Goal: Navigation & Orientation: Find specific page/section

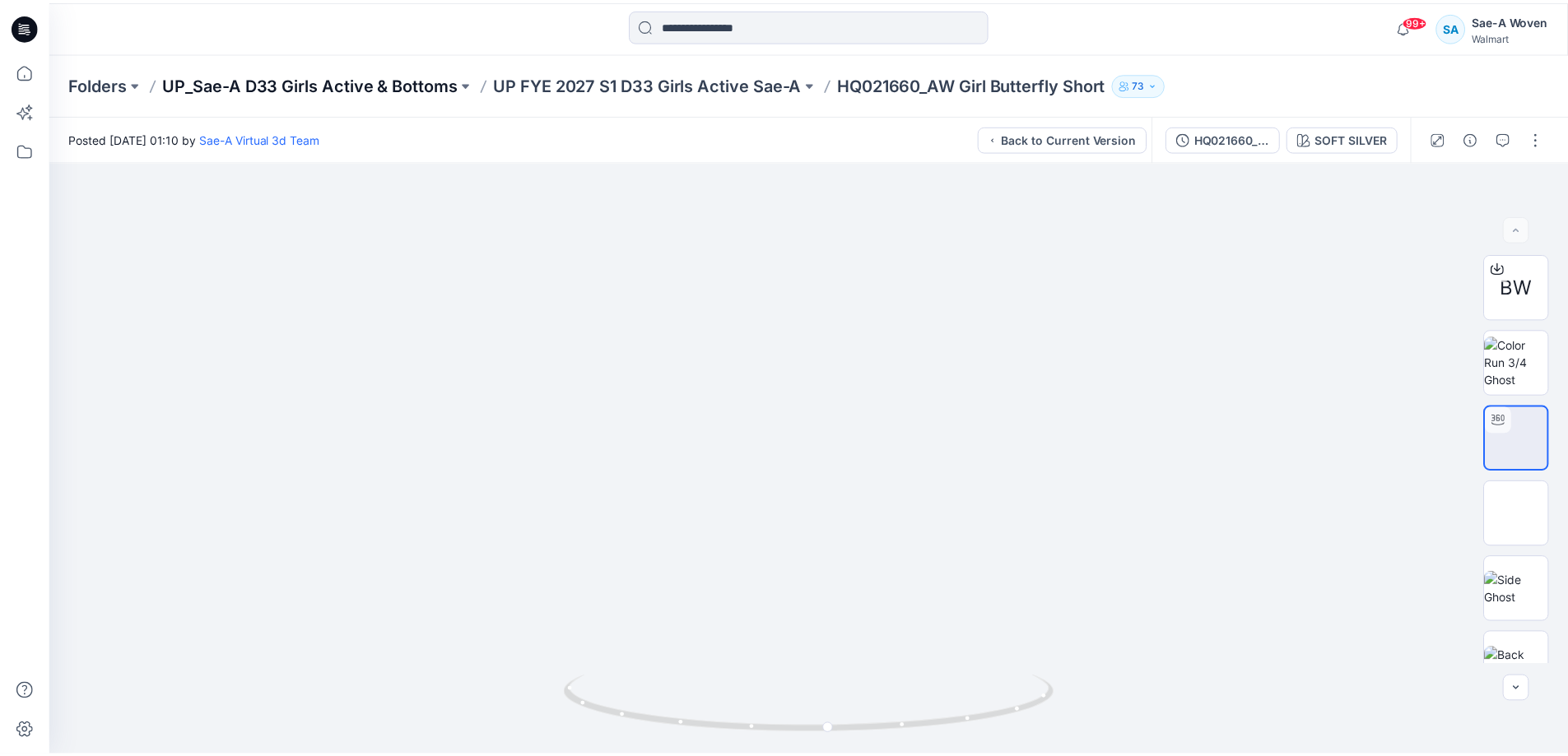
scroll to position [329, 0]
click at [227, 86] on p "UP_Sae-A D33 Girls Active & Bottoms" at bounding box center [312, 84] width 297 height 23
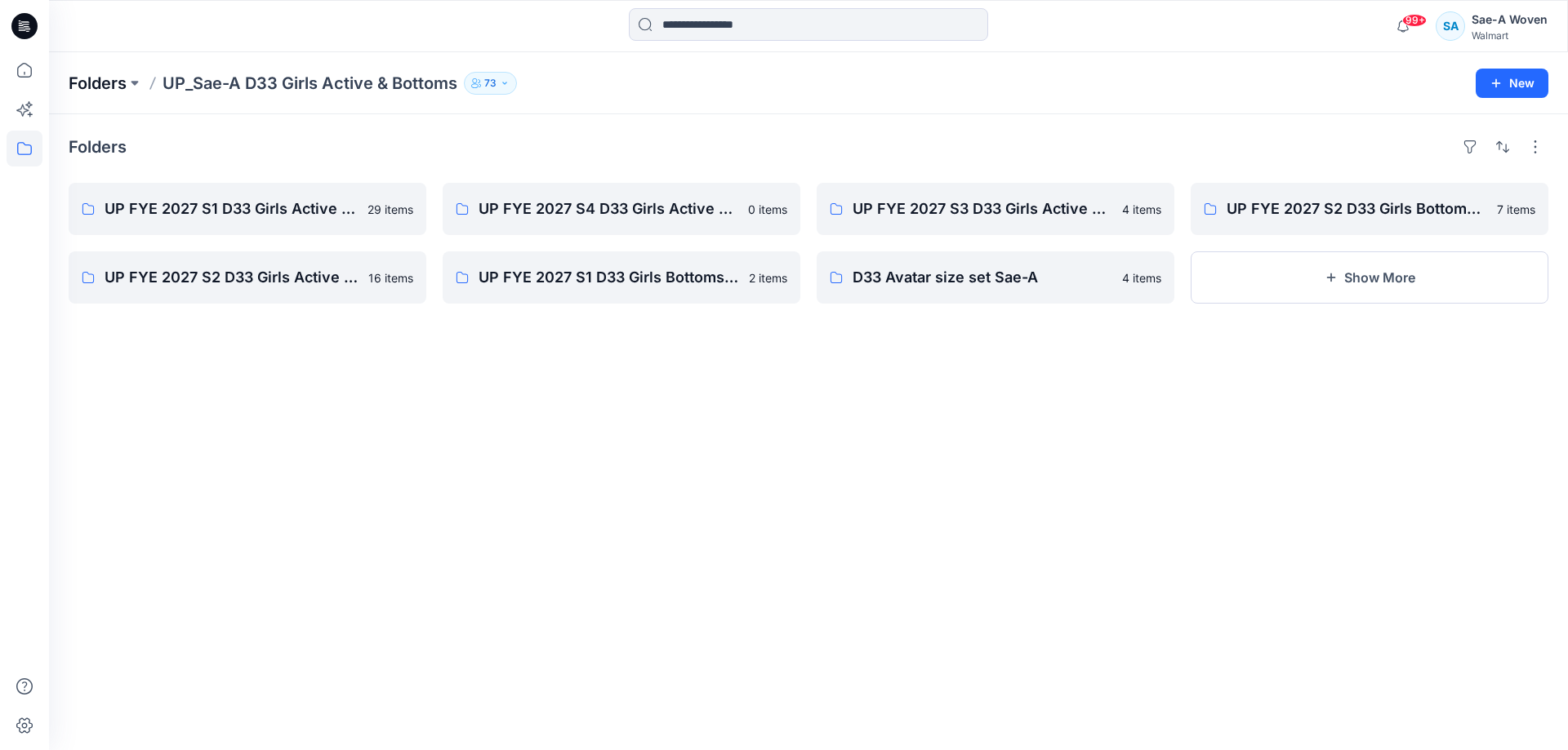
click at [121, 80] on p "Folders" at bounding box center [97, 83] width 58 height 23
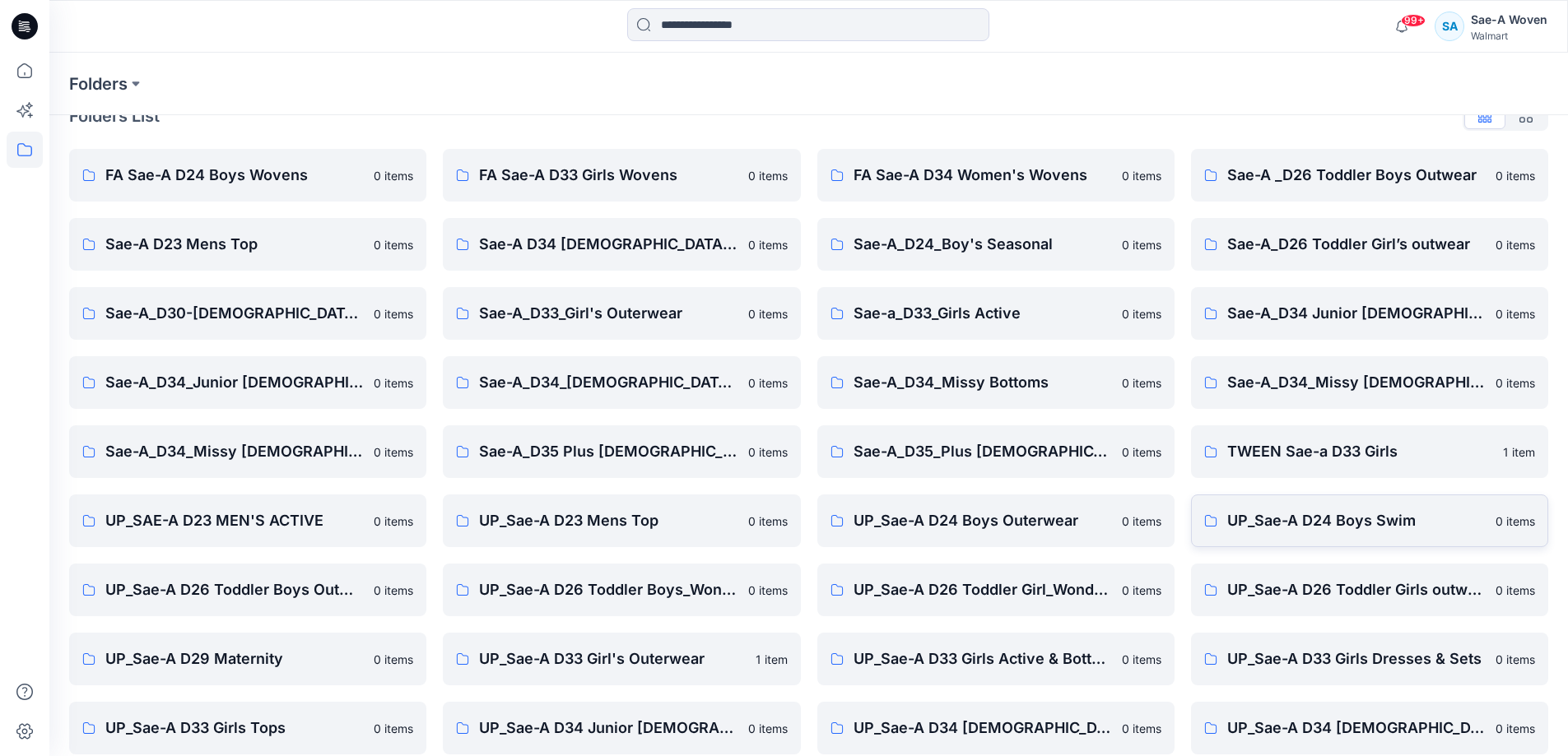
scroll to position [188, 0]
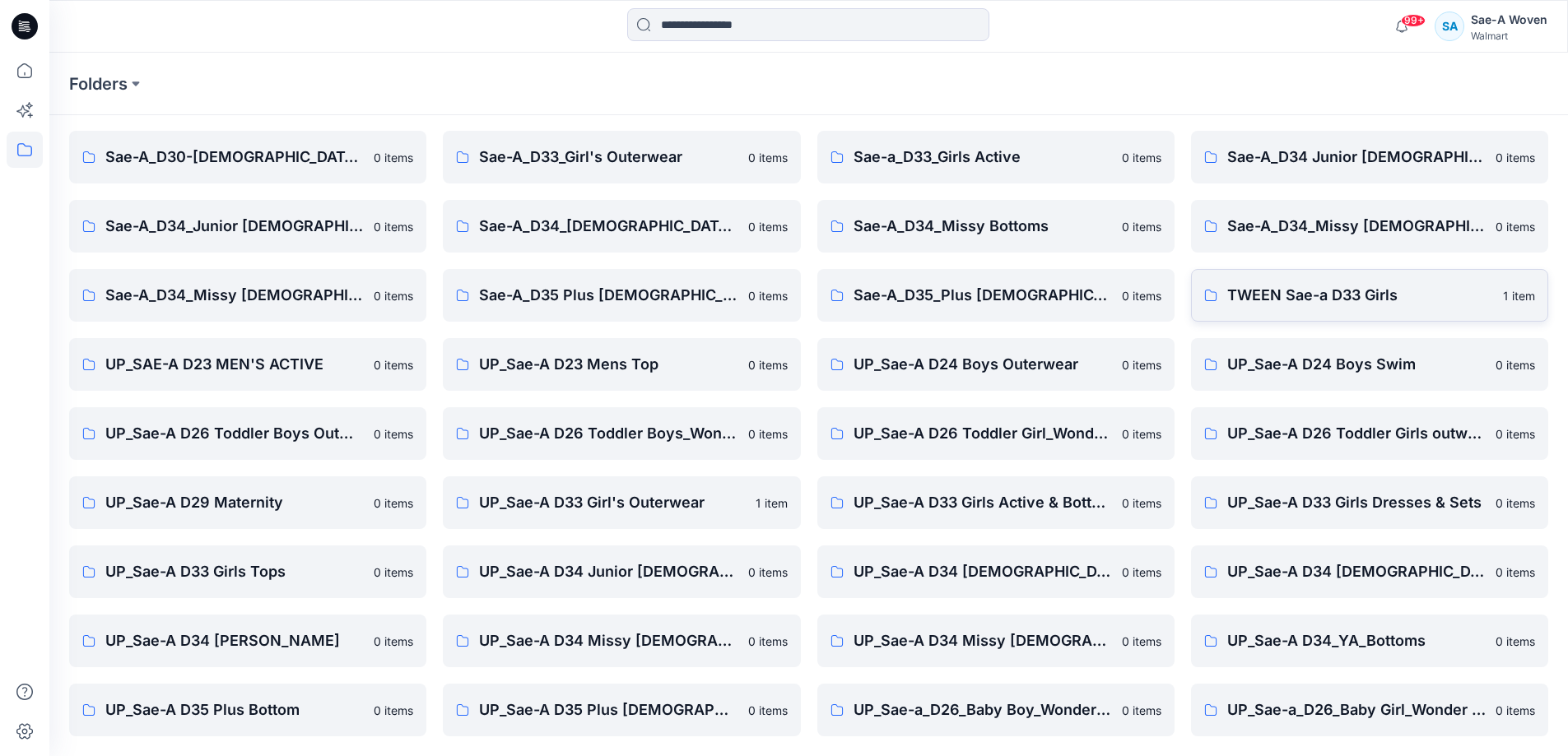
click at [1316, 279] on link "TWEEN Sae-a D33 Girls 1 item" at bounding box center [1370, 295] width 357 height 52
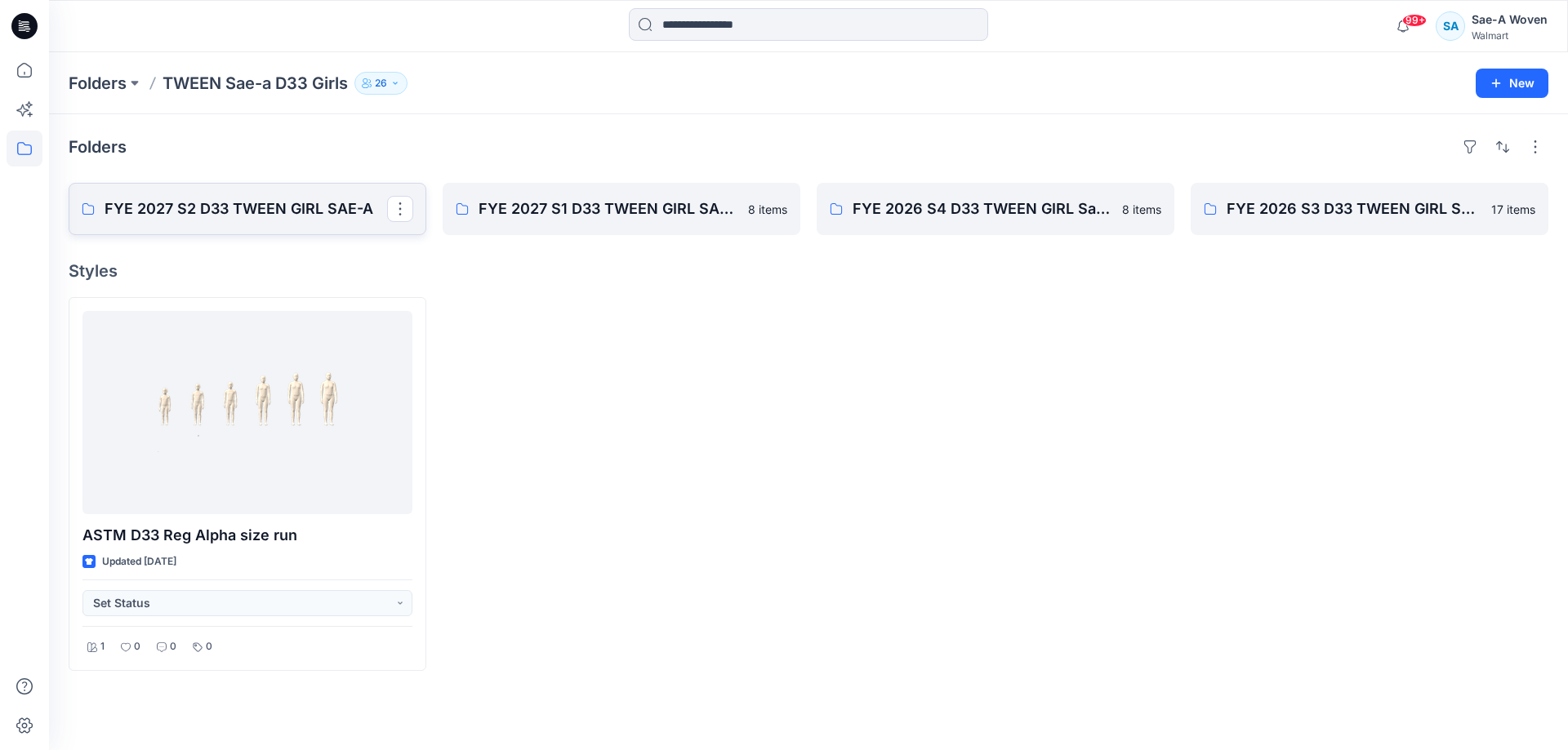
click at [294, 194] on link "FYE 2027 S2 D33 TWEEN GIRL SAE-A" at bounding box center [247, 208] width 357 height 52
